Goal: Task Accomplishment & Management: Manage account settings

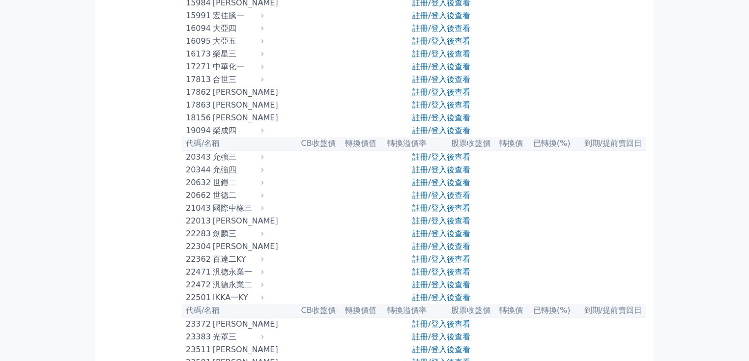
scroll to position [367, 0]
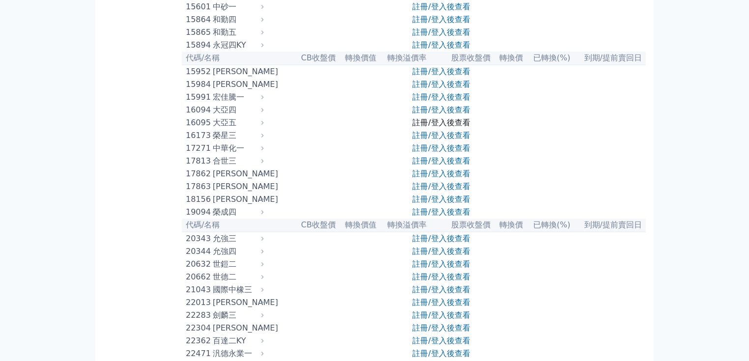
click at [426, 127] on link "註冊/登入後查看" at bounding box center [442, 122] width 58 height 9
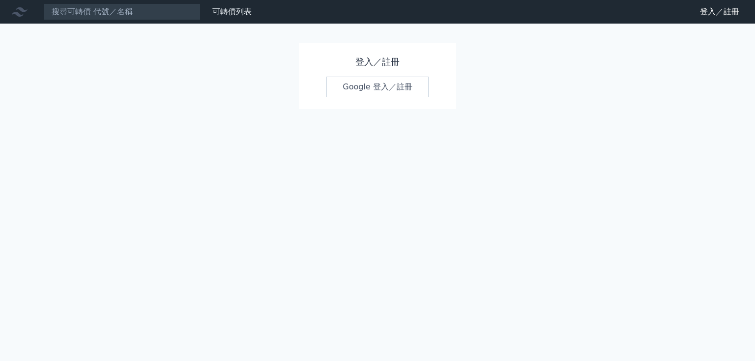
click at [384, 89] on link "Google 登入／註冊" at bounding box center [377, 87] width 102 height 21
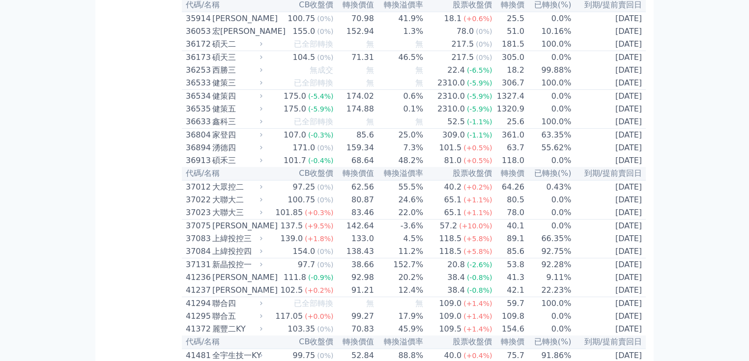
scroll to position [2294, 0]
